Goal: Information Seeking & Learning: Learn about a topic

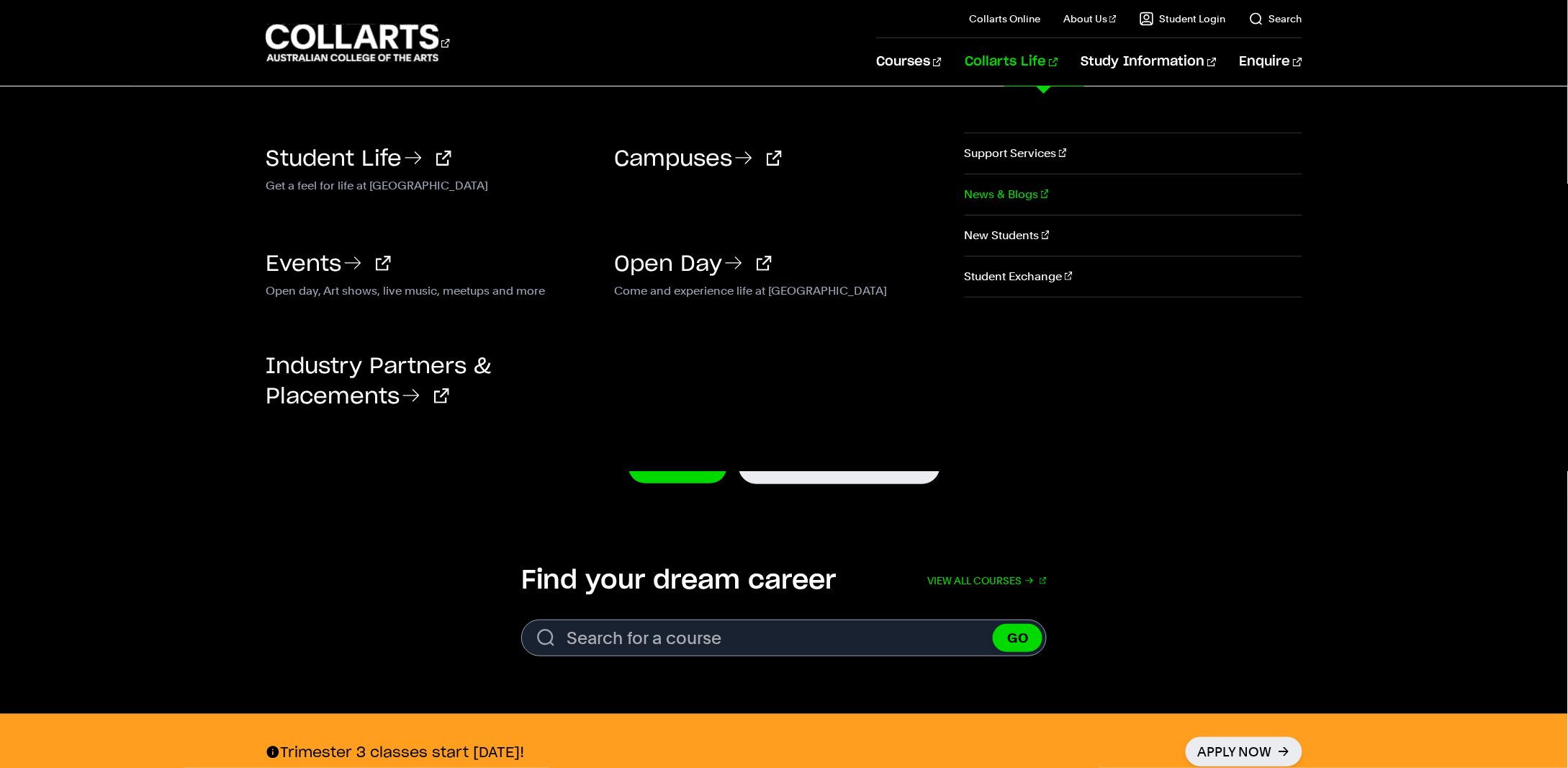
click at [1010, 199] on link "News & Blogs" at bounding box center [1133, 195] width 338 height 40
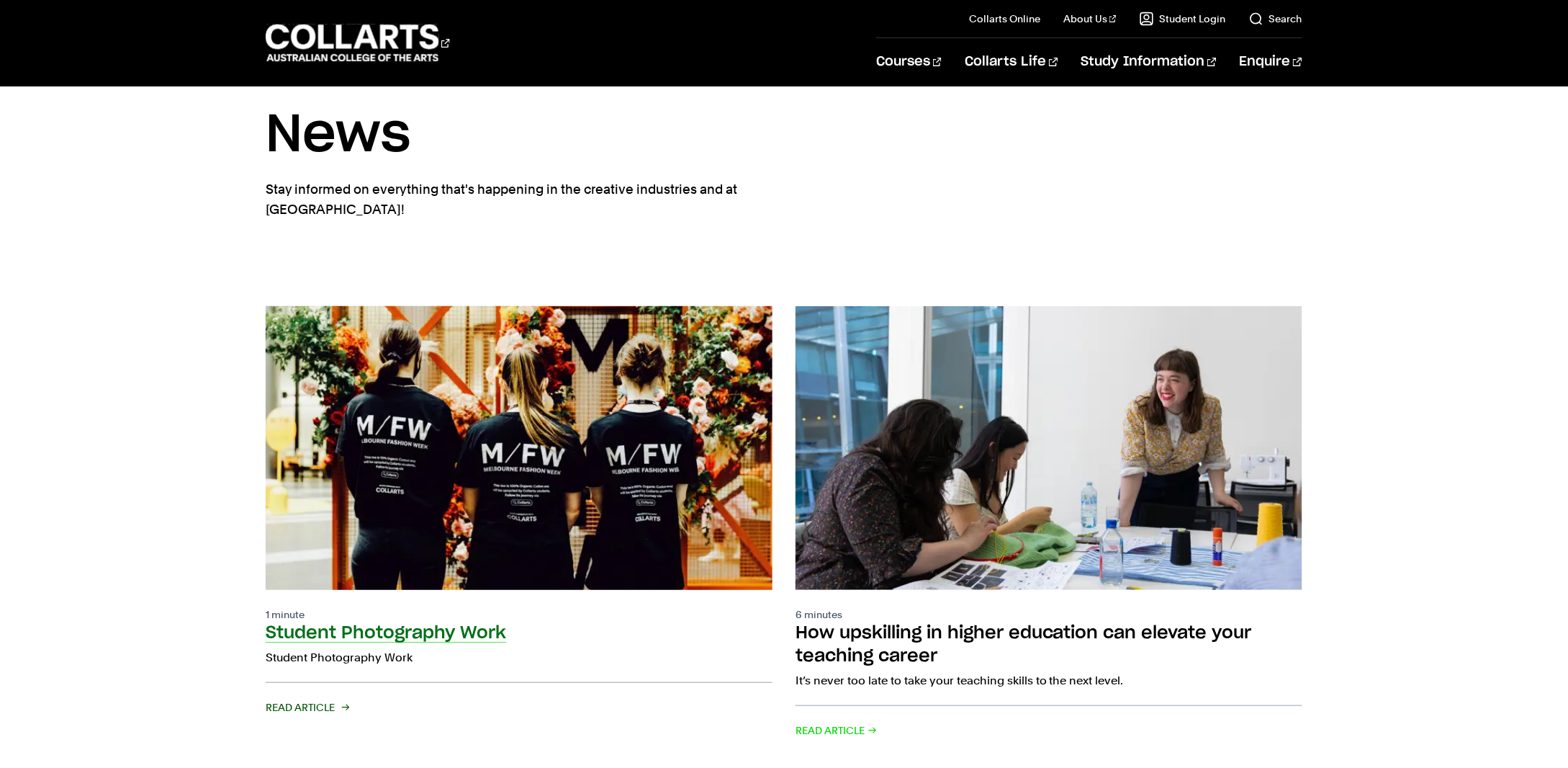
scroll to position [159, 0]
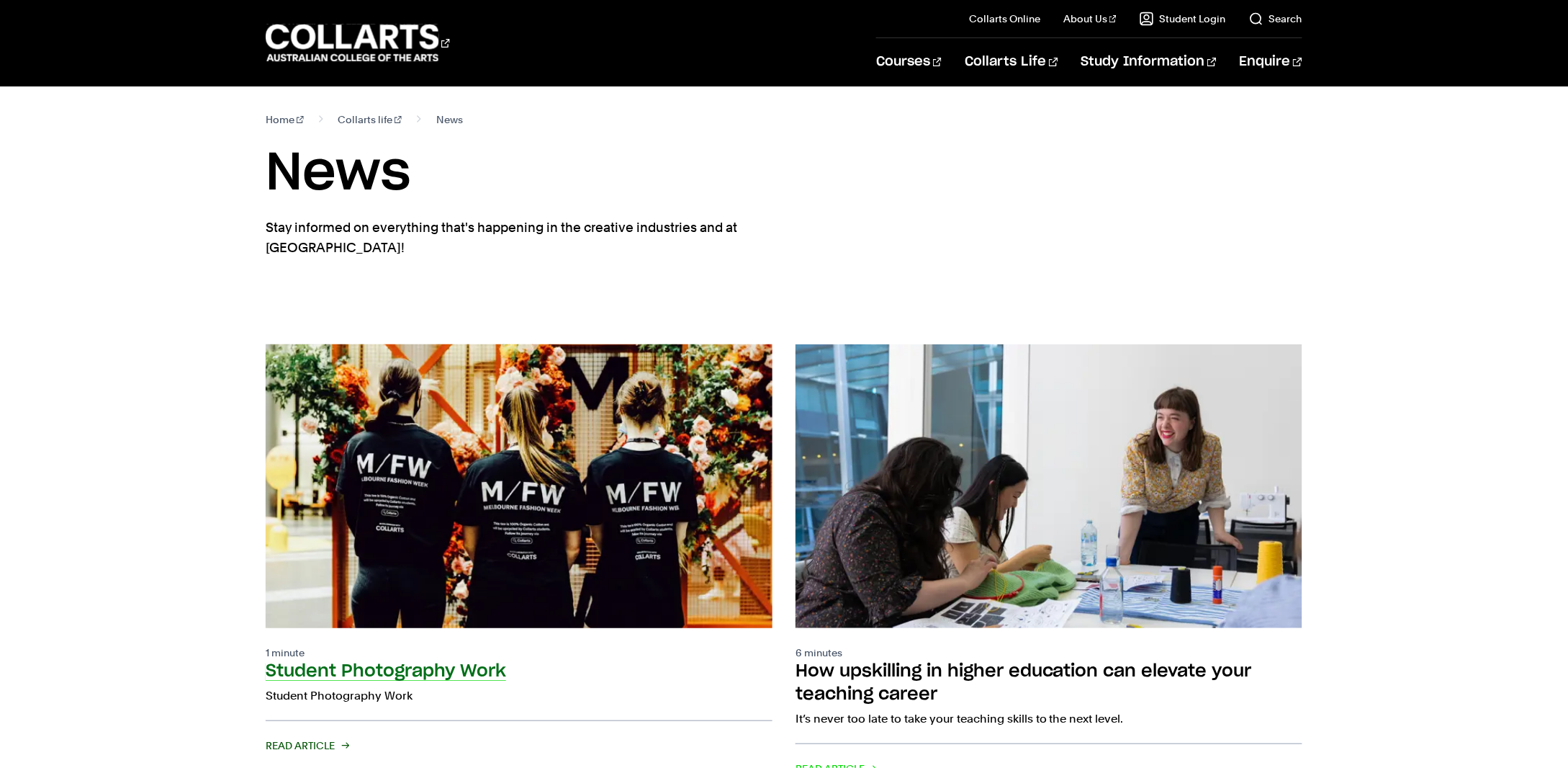
click at [441, 498] on img at bounding box center [518, 486] width 557 height 312
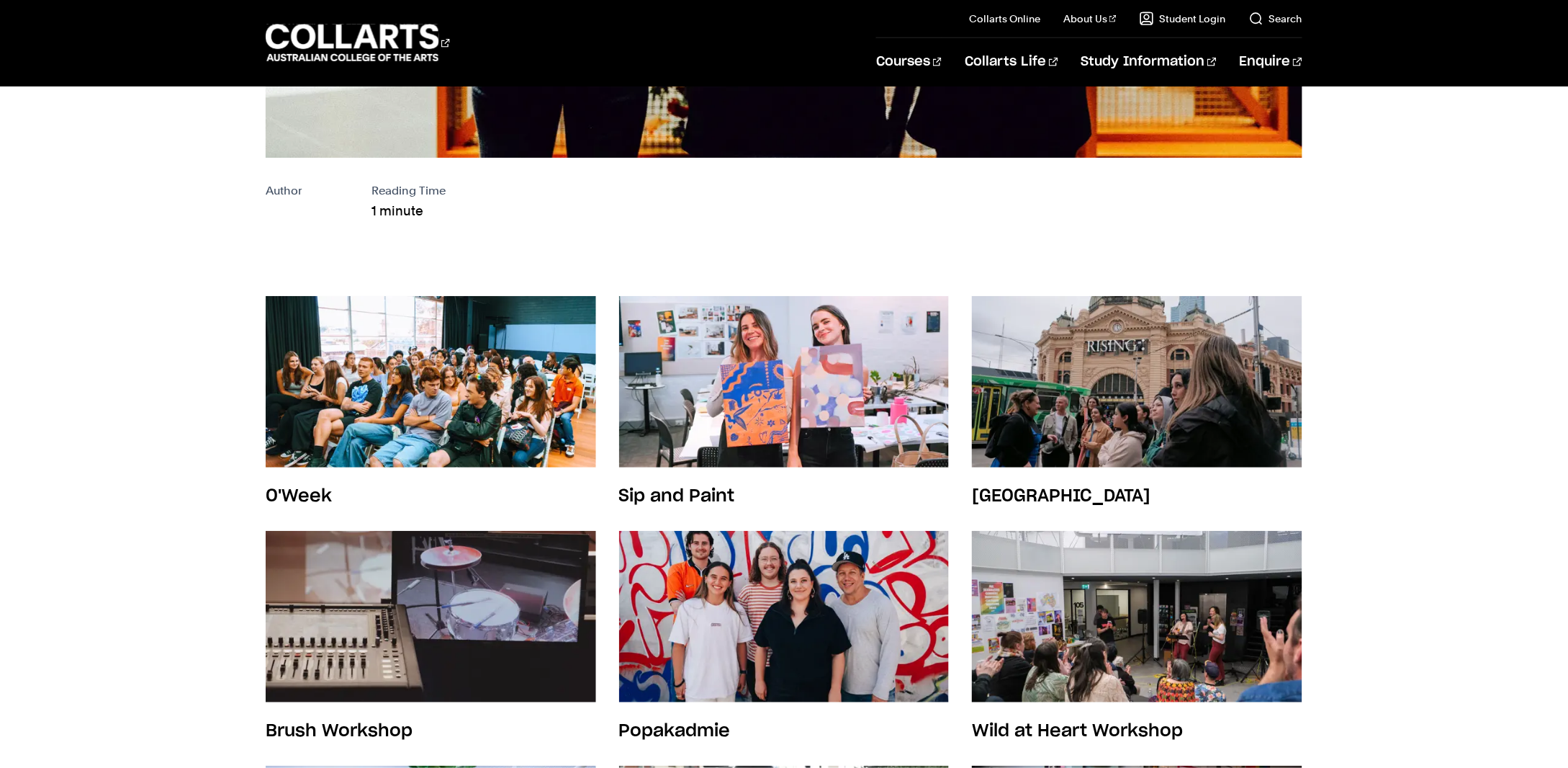
scroll to position [238, 0]
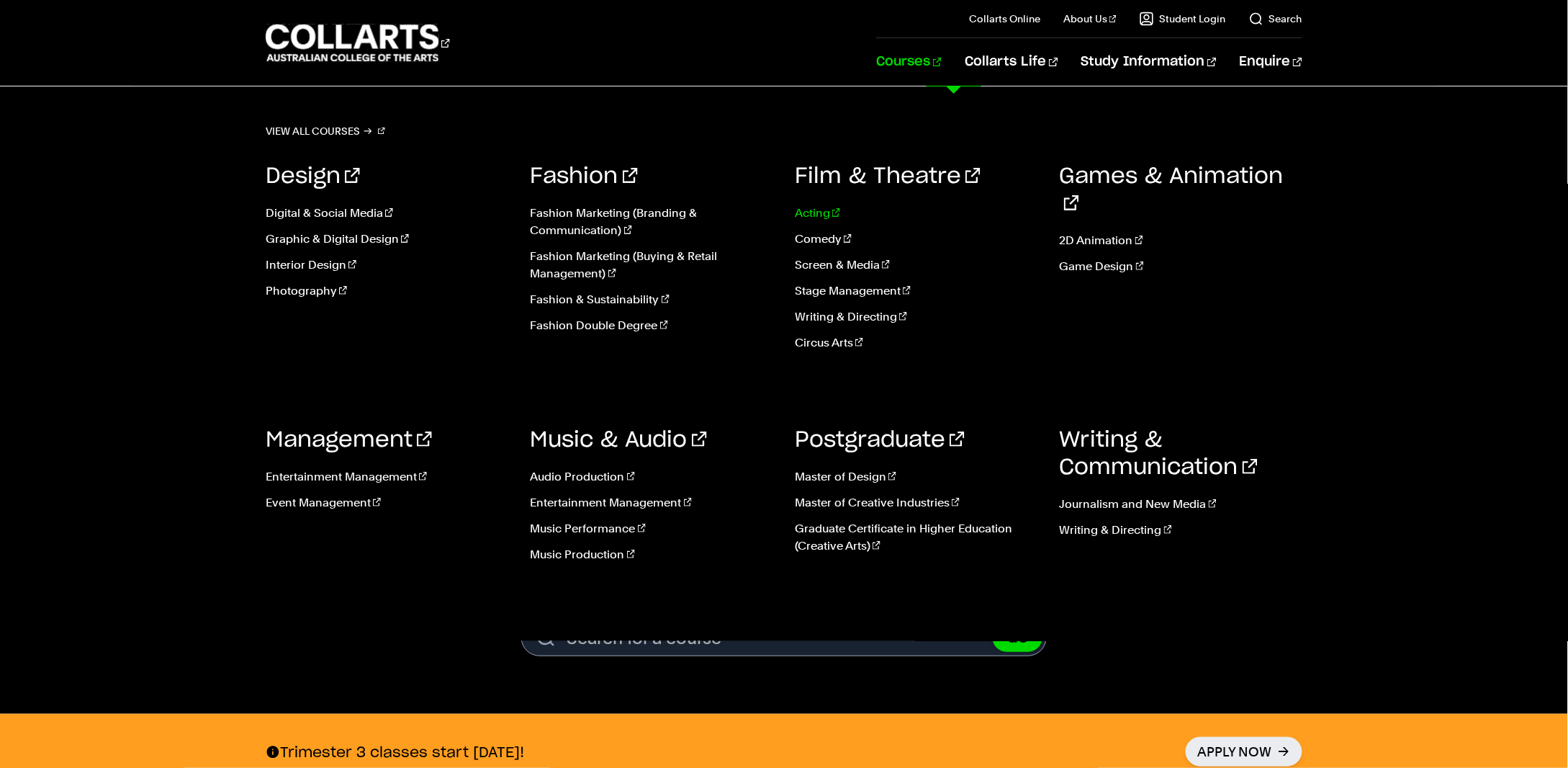
click at [825, 214] on link "Acting" at bounding box center [916, 213] width 244 height 18
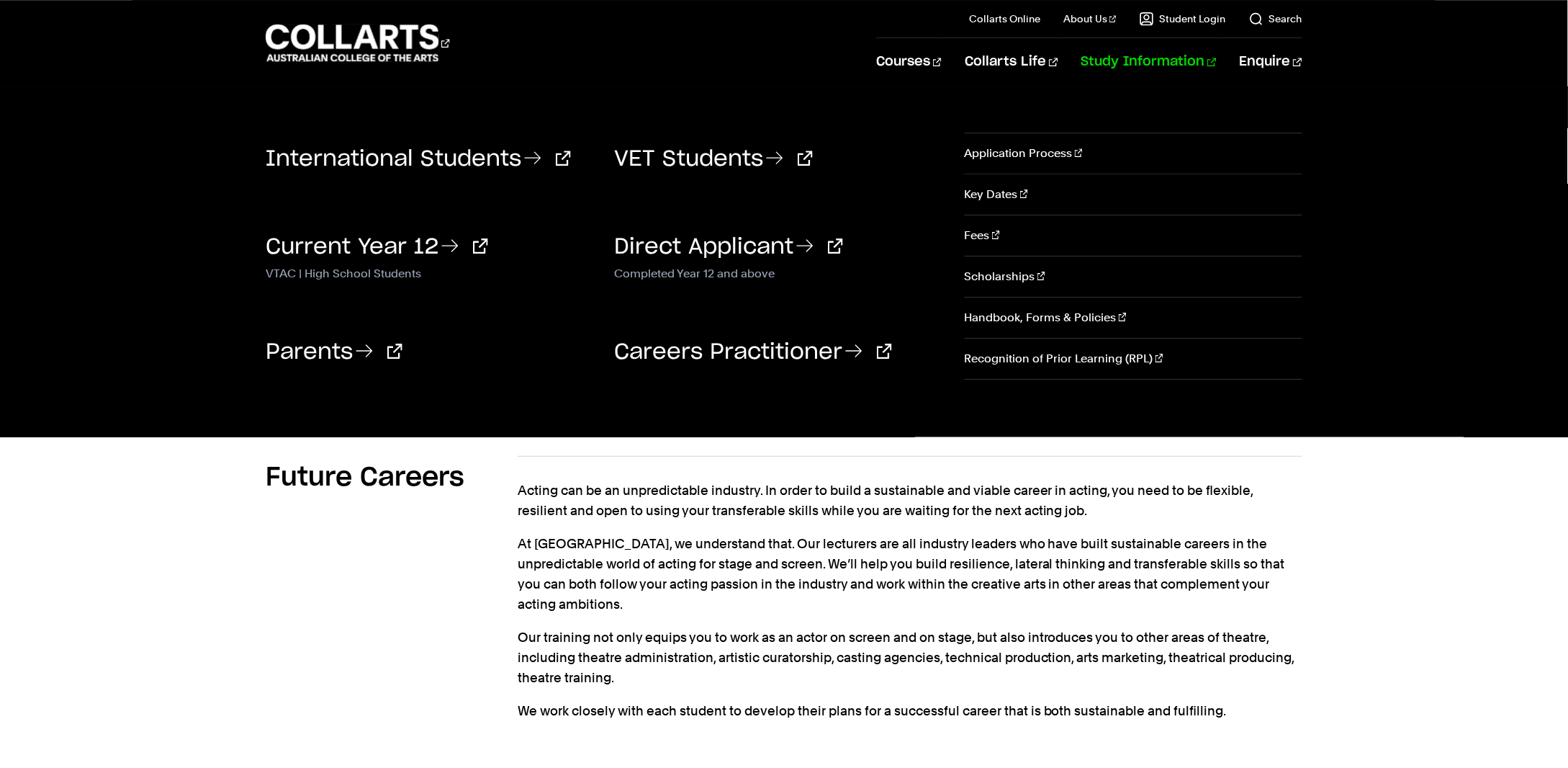
scroll to position [1656, 0]
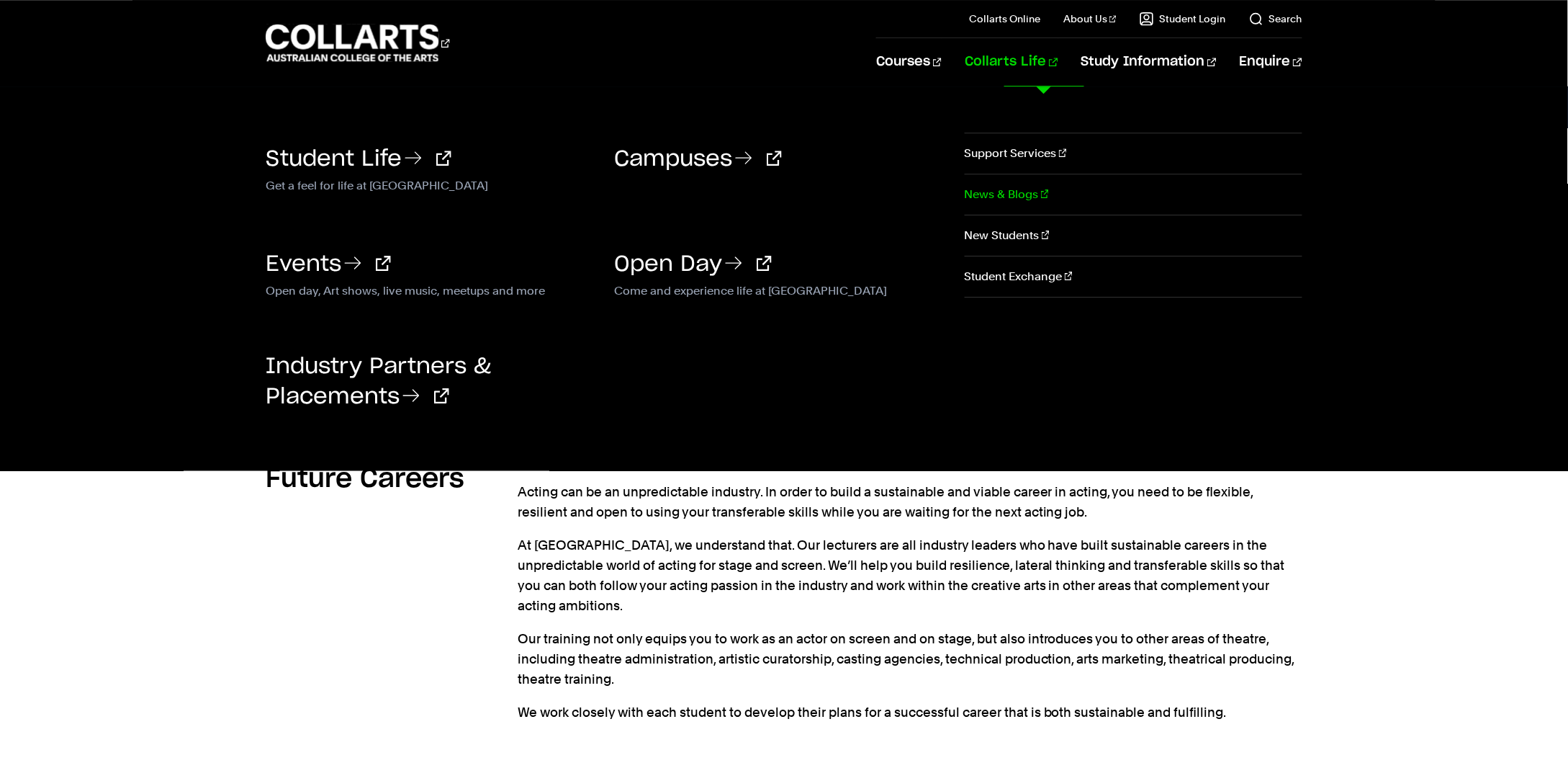
click at [1019, 191] on link "News & Blogs" at bounding box center [1133, 195] width 338 height 40
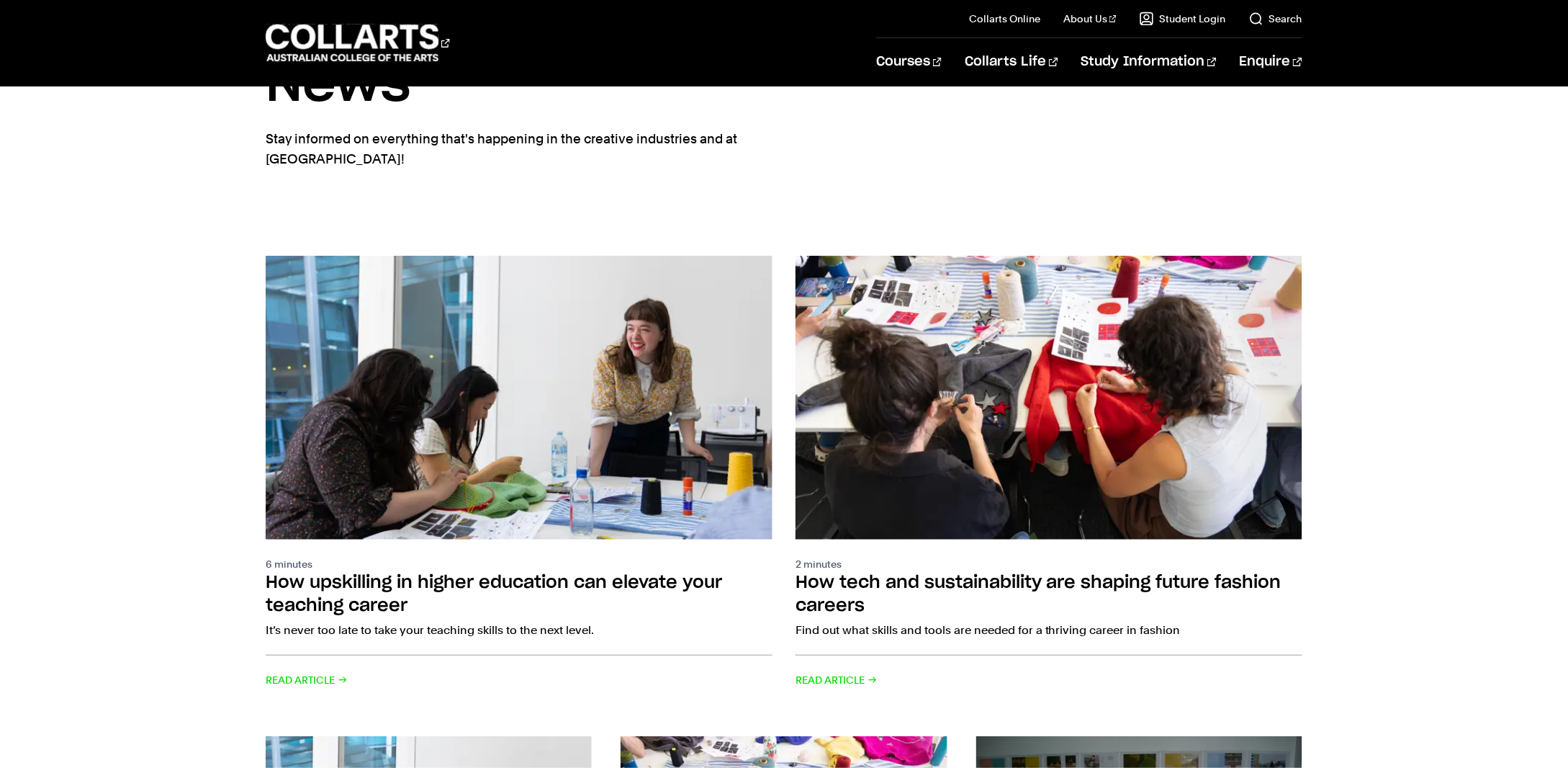
scroll to position [563, 0]
